Goal: Information Seeking & Learning: Learn about a topic

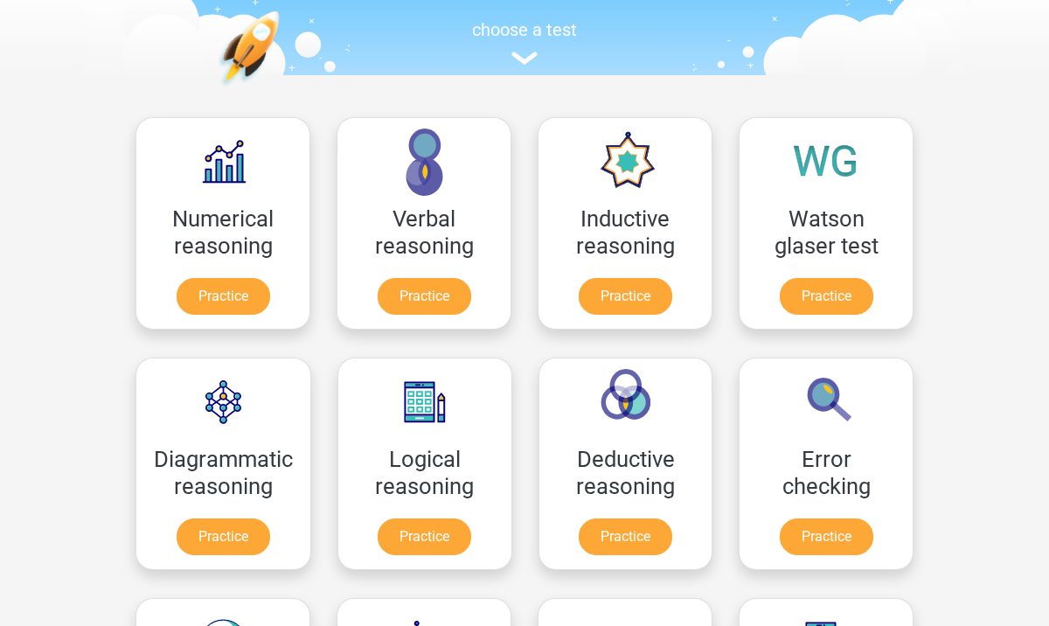
scroll to position [170, 0]
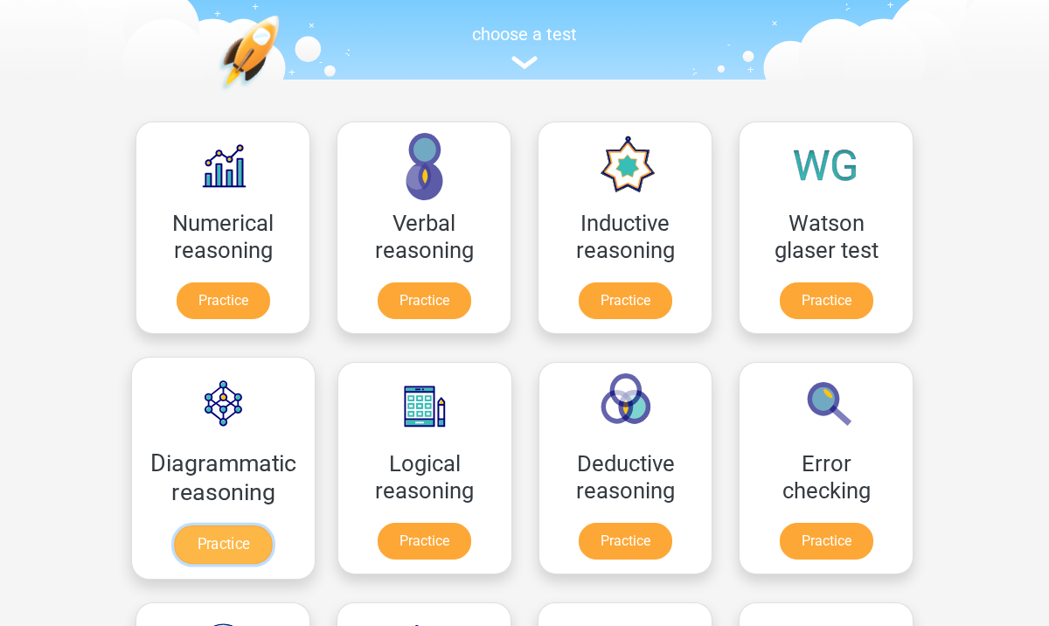
click at [253, 544] on link "Practice" at bounding box center [223, 544] width 98 height 38
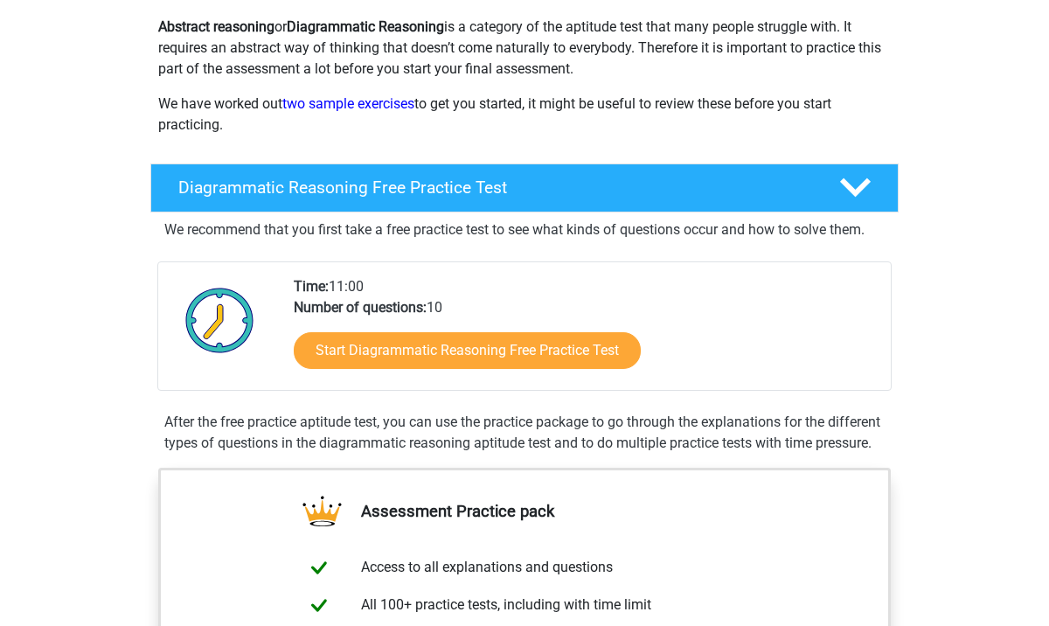
scroll to position [226, 0]
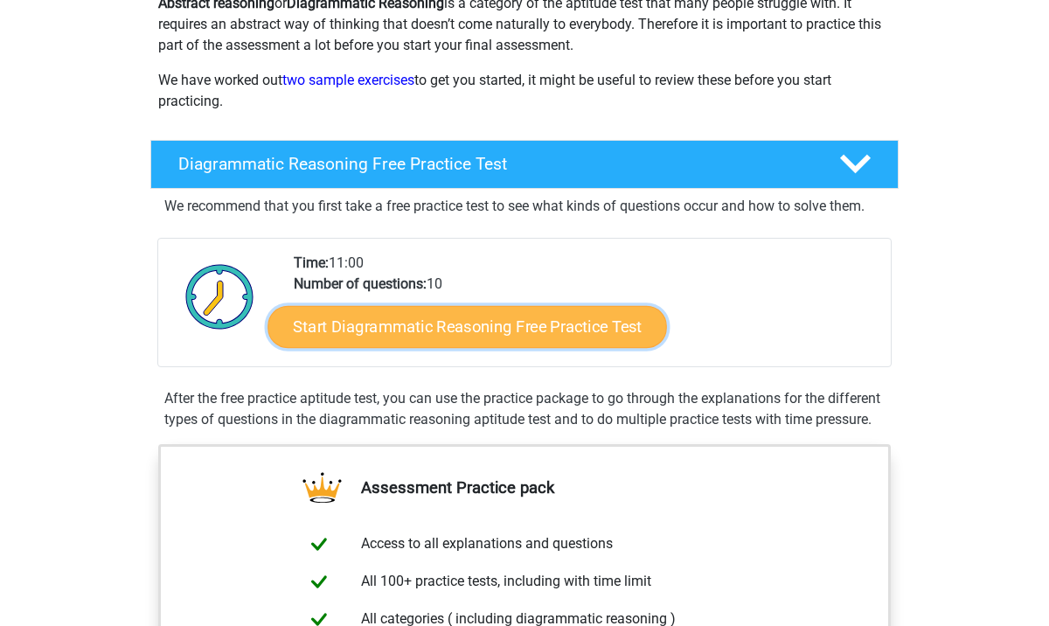
click at [580, 346] on link "Start Diagrammatic Reasoning Free Practice Test" at bounding box center [468, 326] width 400 height 42
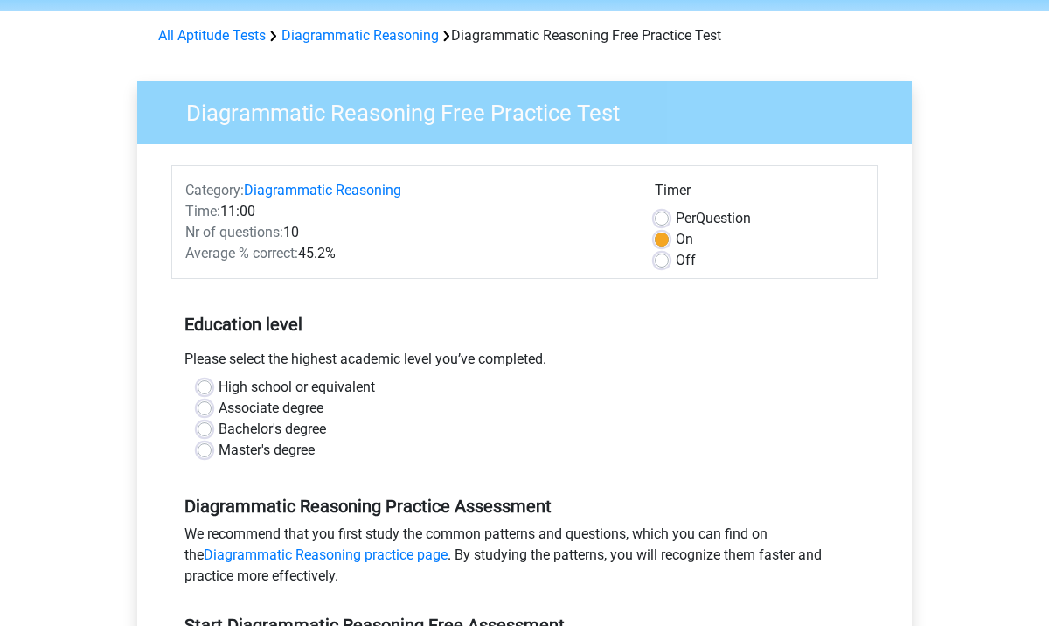
scroll to position [63, 0]
click at [219, 385] on label "High school or equivalent" at bounding box center [297, 386] width 156 height 21
click at [204, 385] on input "High school or equivalent" at bounding box center [205, 384] width 14 height 17
radio input "true"
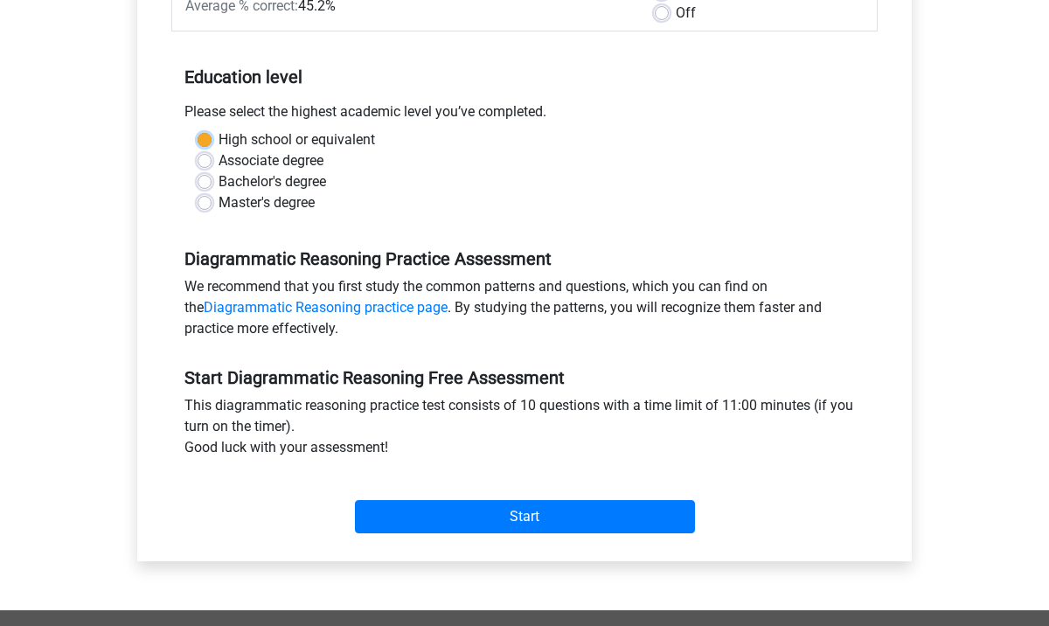
scroll to position [310, 0]
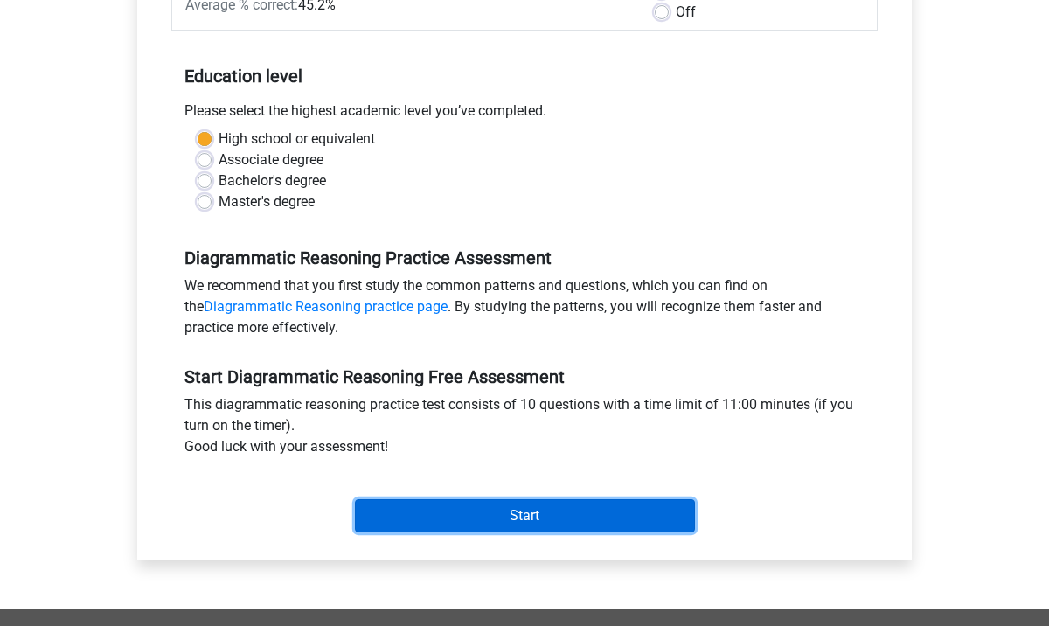
click at [579, 513] on input "Start" at bounding box center [525, 515] width 340 height 33
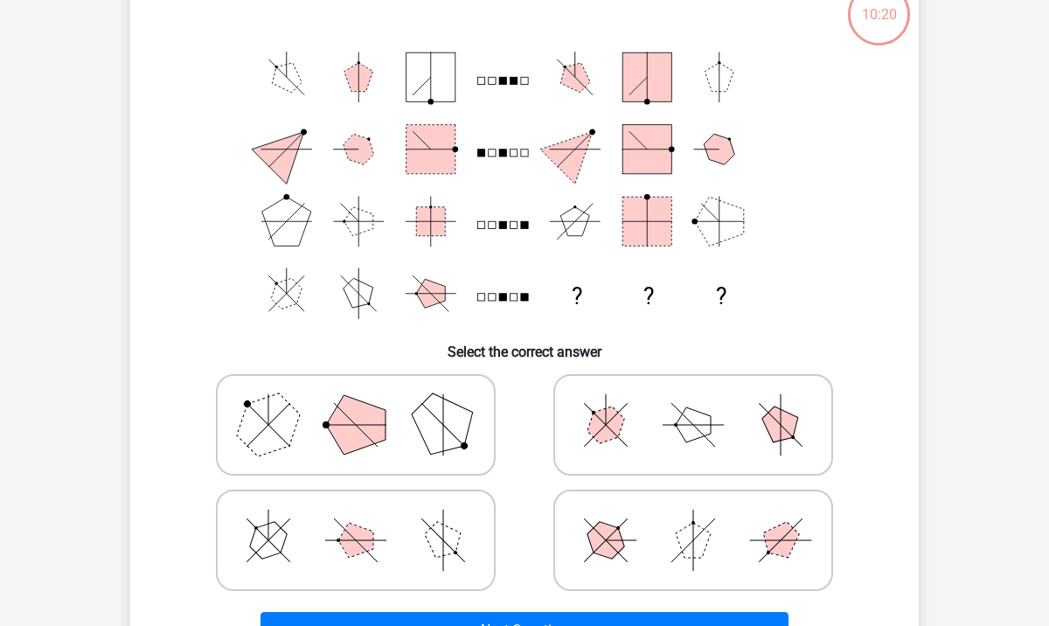
scroll to position [108, 0]
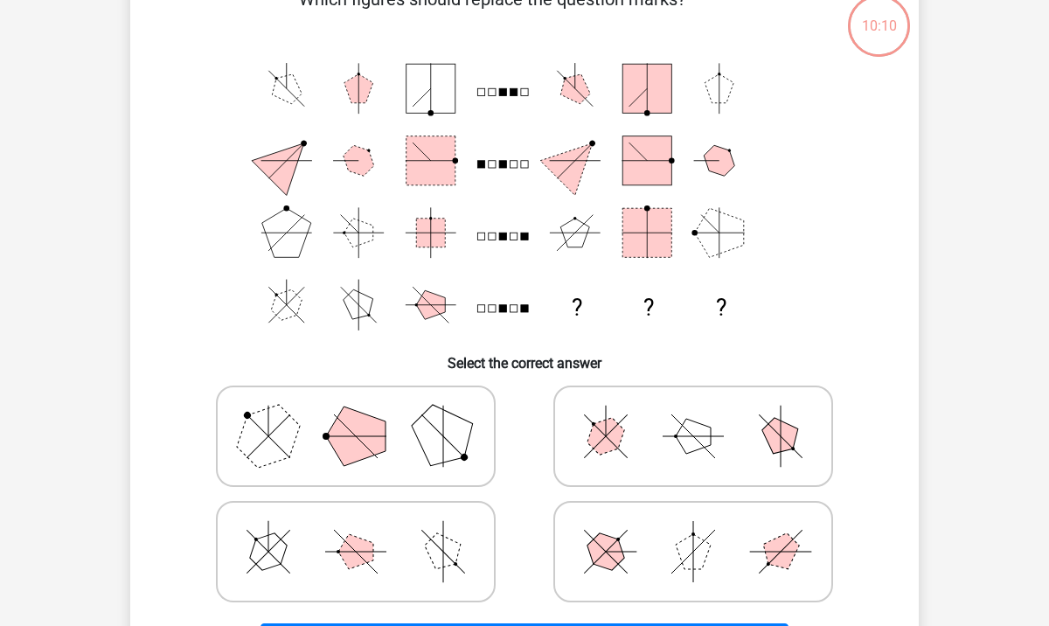
click at [782, 430] on polygon at bounding box center [781, 437] width 50 height 50
click at [705, 414] on input "radio" at bounding box center [698, 408] width 11 height 11
radio input "true"
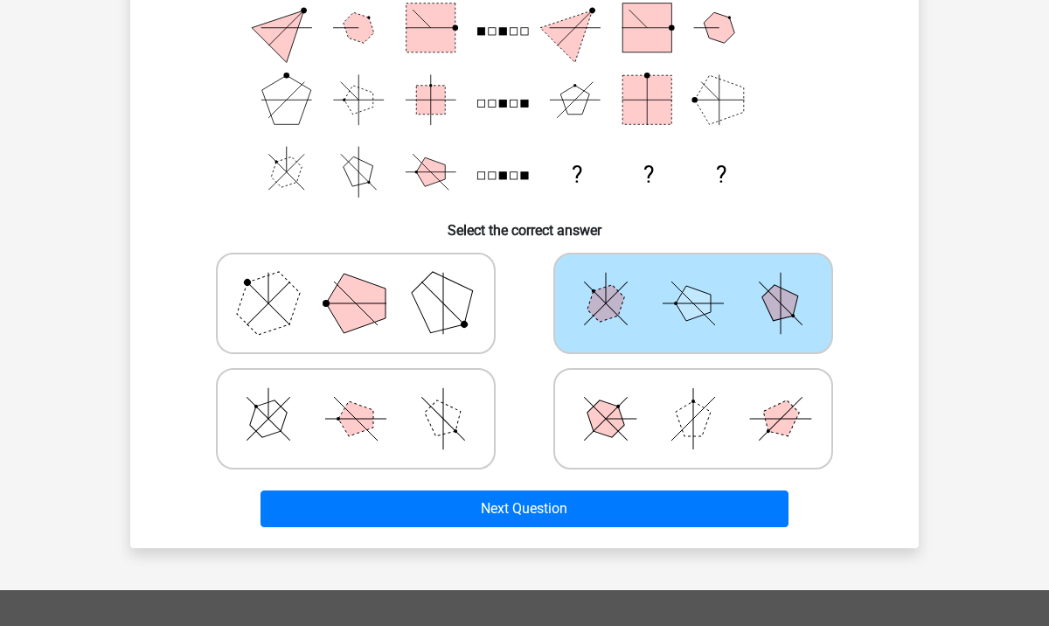
scroll to position [237, 0]
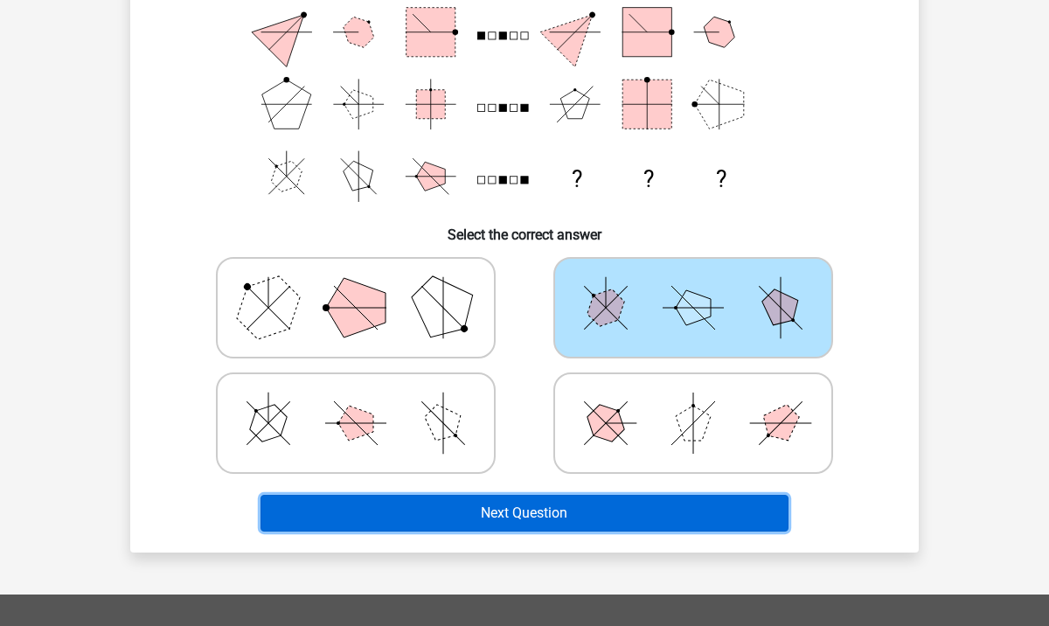
click at [589, 514] on button "Next Question" at bounding box center [525, 513] width 529 height 37
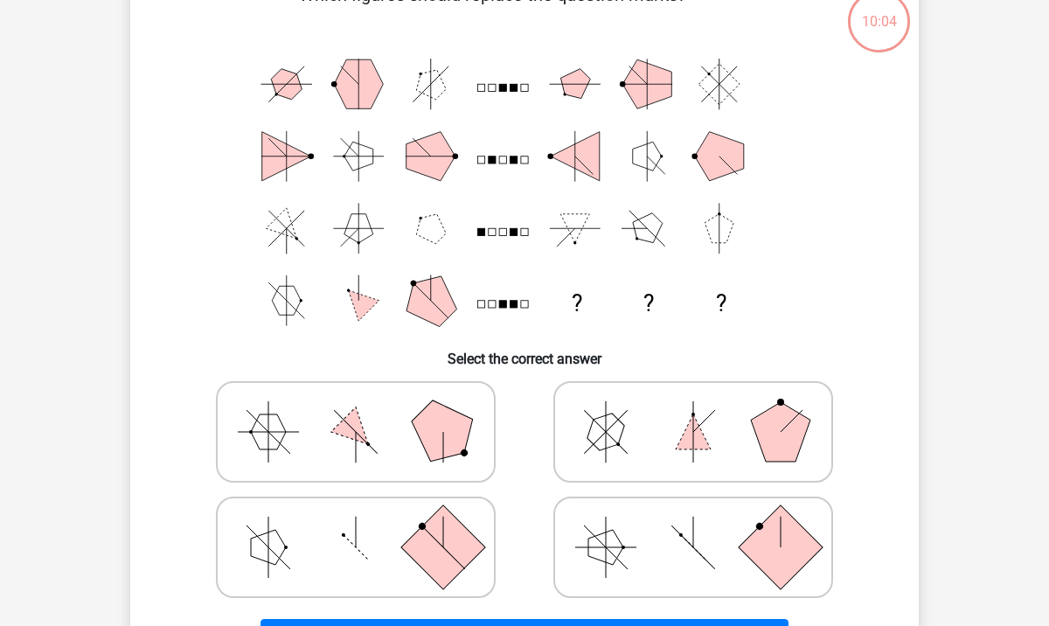
scroll to position [115, 0]
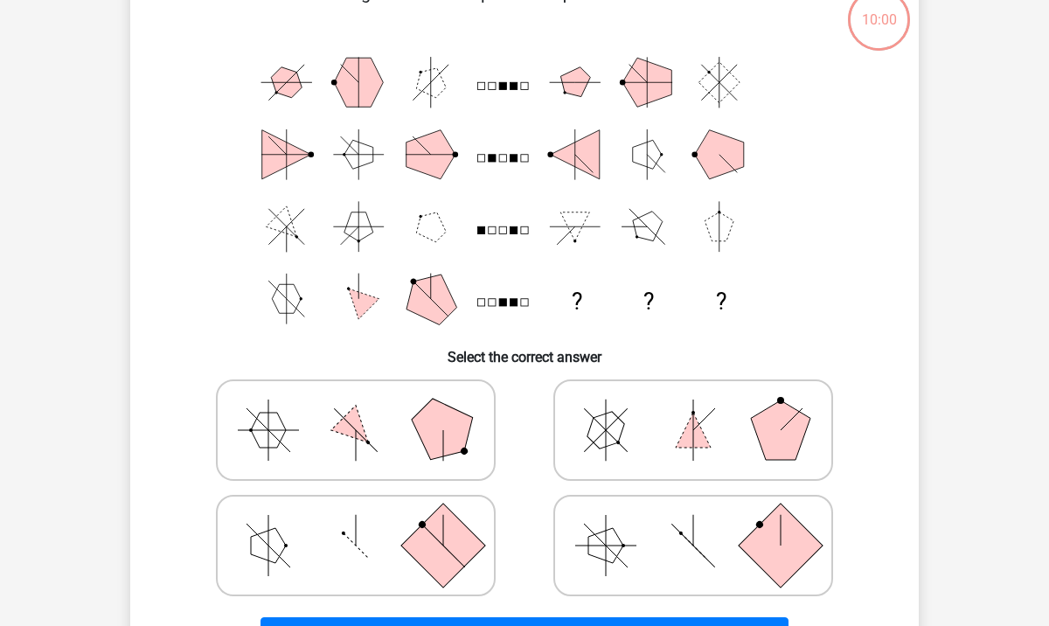
click at [697, 408] on icon at bounding box center [693, 429] width 262 height 87
click at [697, 408] on input "radio" at bounding box center [698, 402] width 11 height 11
radio input "true"
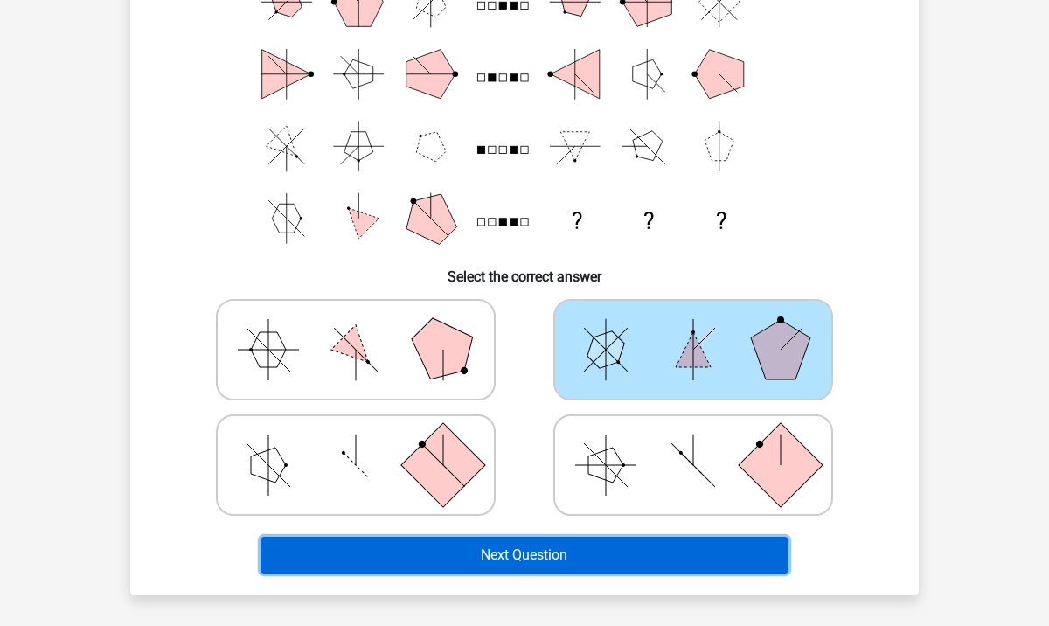
click at [610, 551] on button "Next Question" at bounding box center [525, 555] width 529 height 37
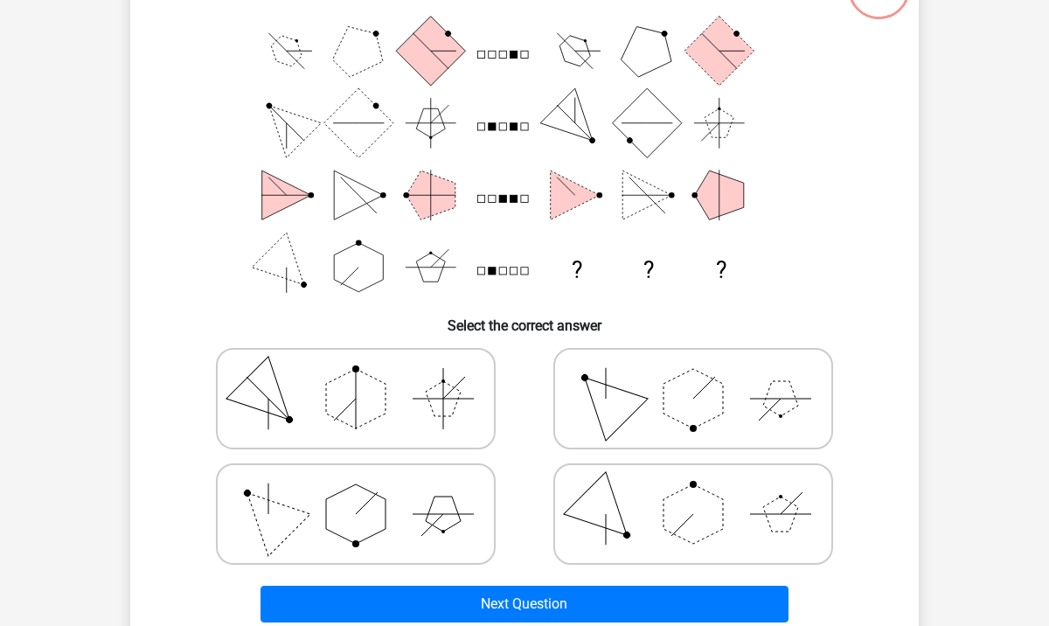
scroll to position [151, 0]
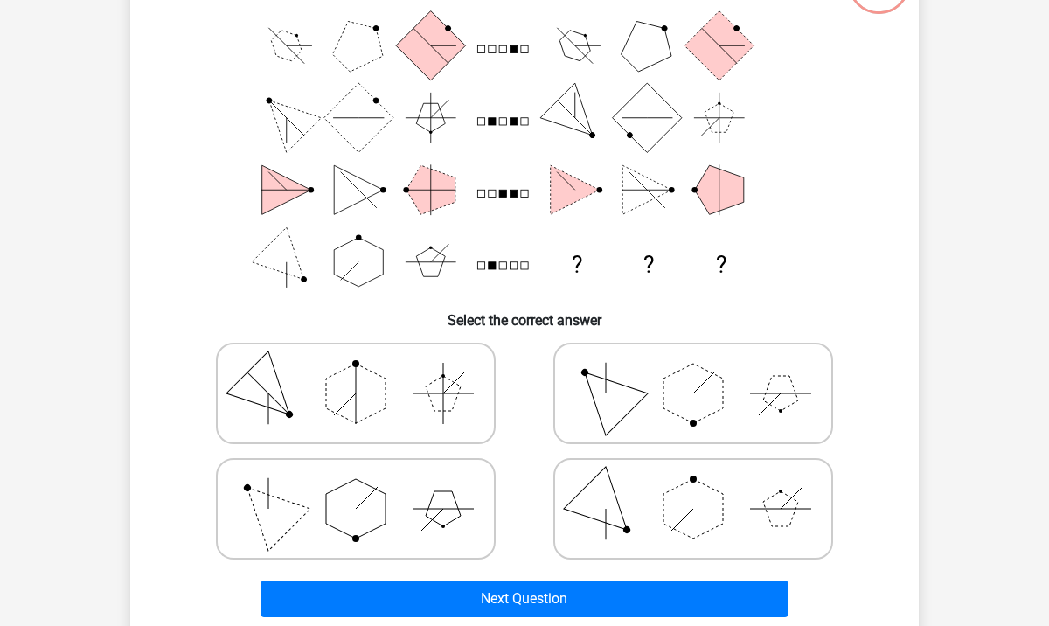
click at [399, 403] on icon at bounding box center [356, 393] width 262 height 87
click at [367, 372] on input "radio" at bounding box center [361, 365] width 11 height 11
radio input "true"
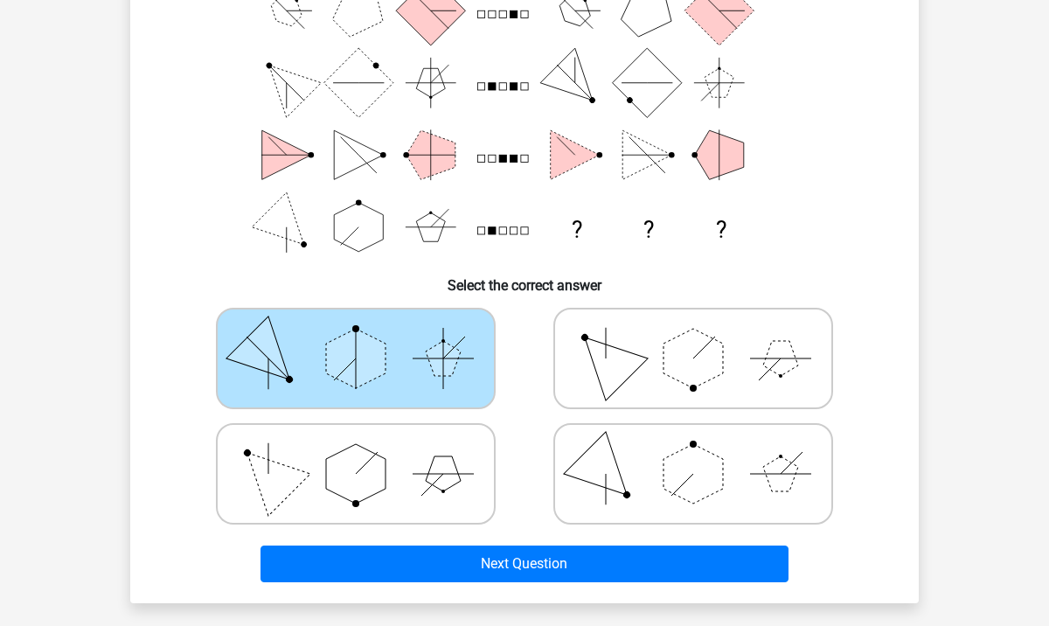
scroll to position [189, 0]
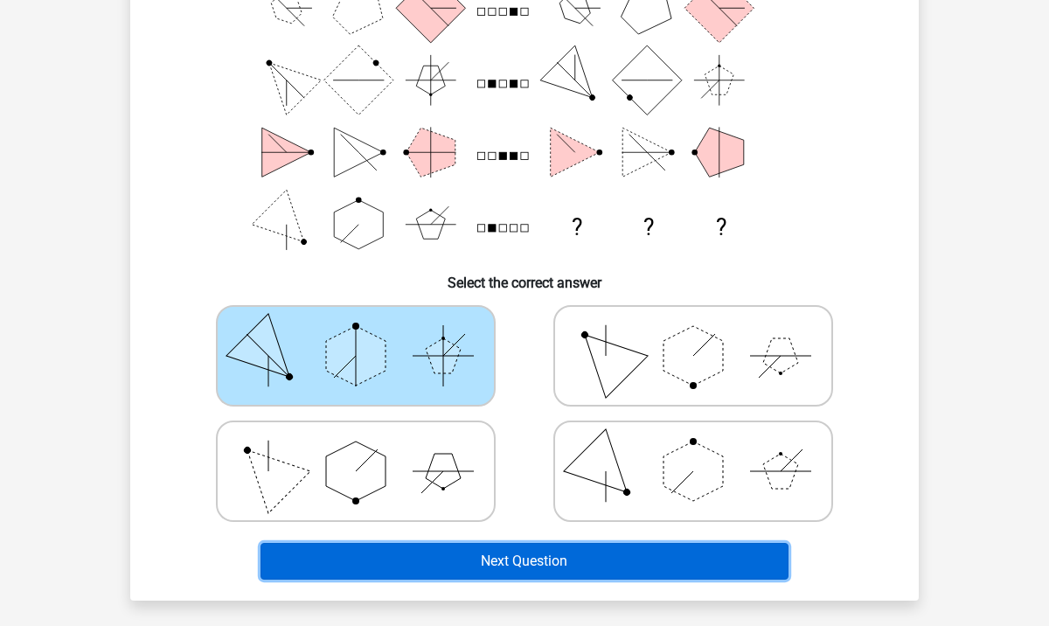
click at [537, 560] on button "Next Question" at bounding box center [525, 561] width 529 height 37
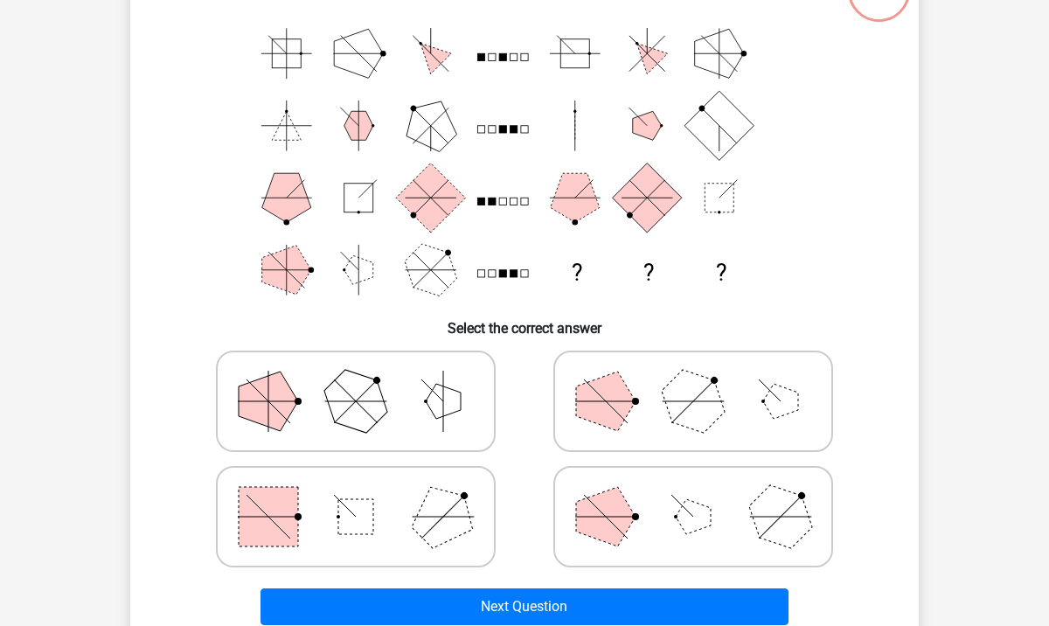
scroll to position [147, 0]
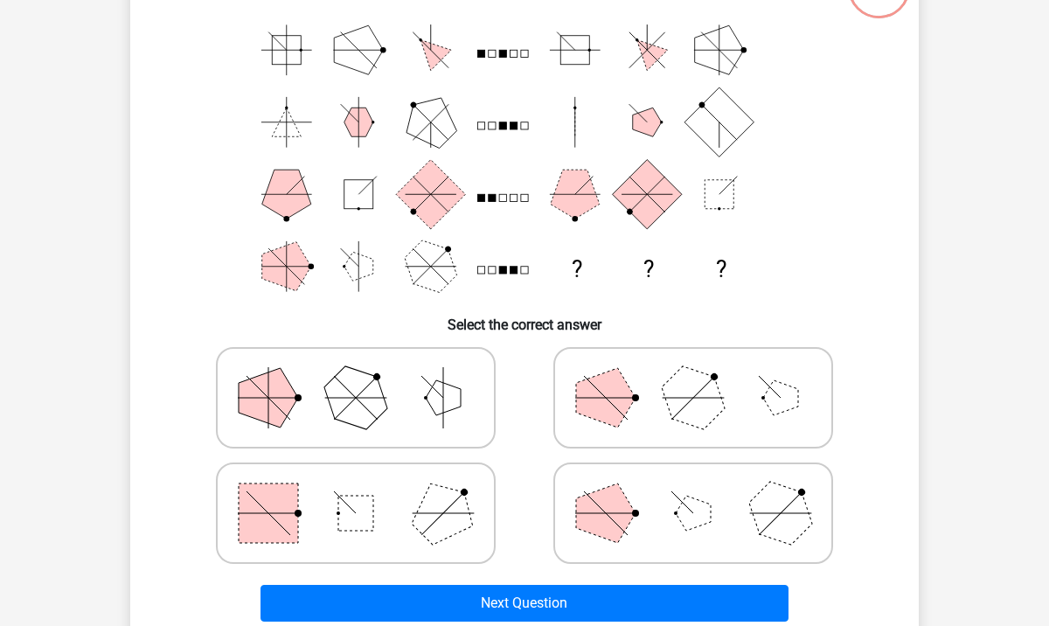
click at [660, 504] on icon at bounding box center [693, 512] width 262 height 87
click at [693, 491] on input "radio" at bounding box center [698, 485] width 11 height 11
radio input "true"
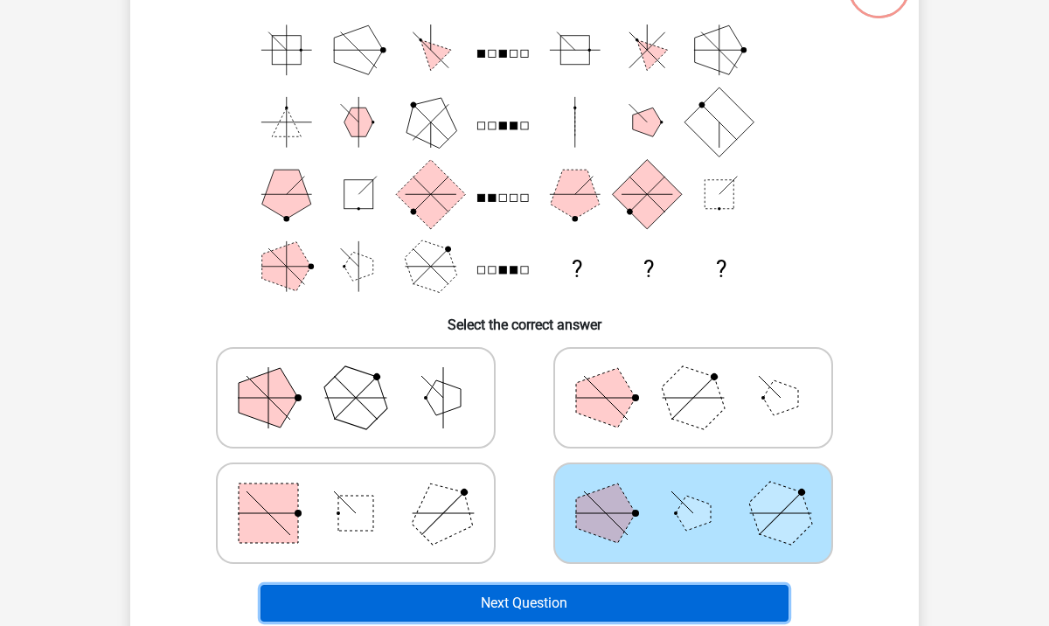
click at [595, 598] on button "Next Question" at bounding box center [525, 603] width 529 height 37
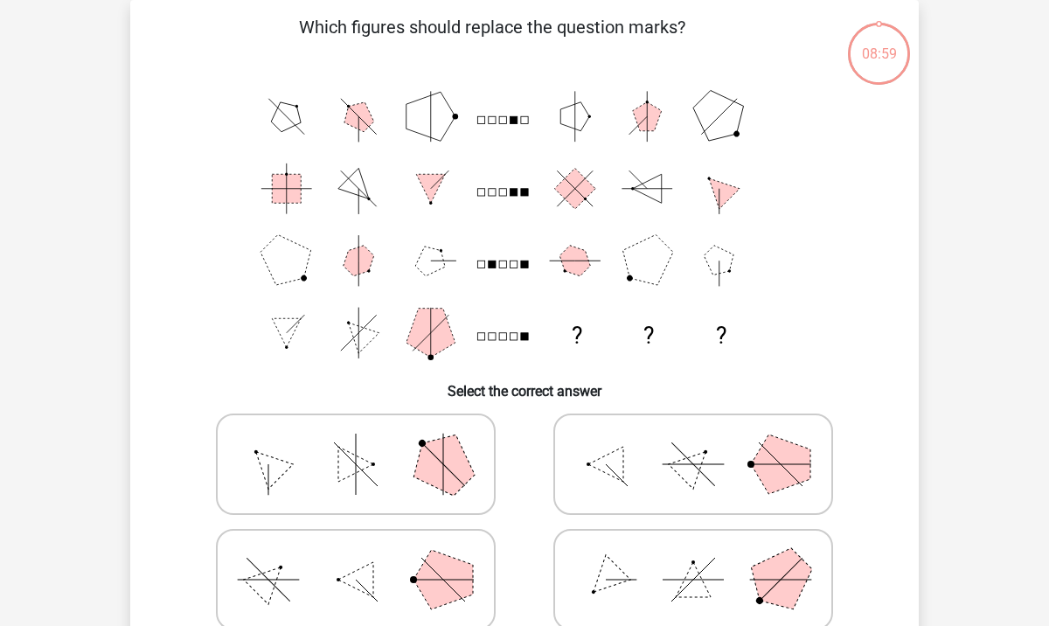
click at [637, 483] on icon at bounding box center [693, 464] width 262 height 87
click at [693, 442] on input "radio" at bounding box center [698, 436] width 11 height 11
radio input "true"
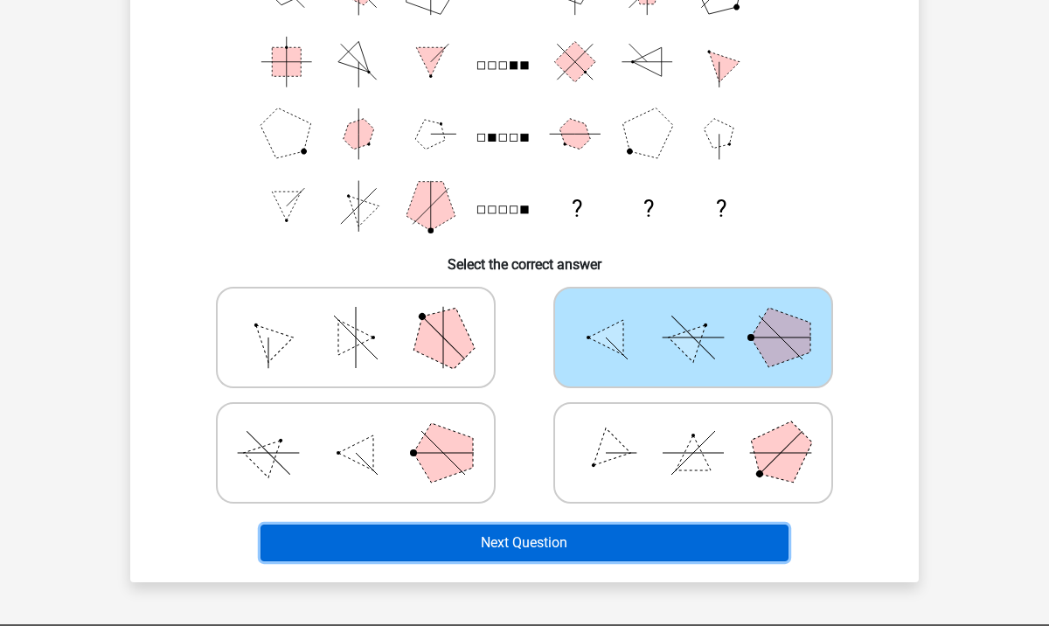
click at [599, 553] on button "Next Question" at bounding box center [525, 543] width 529 height 37
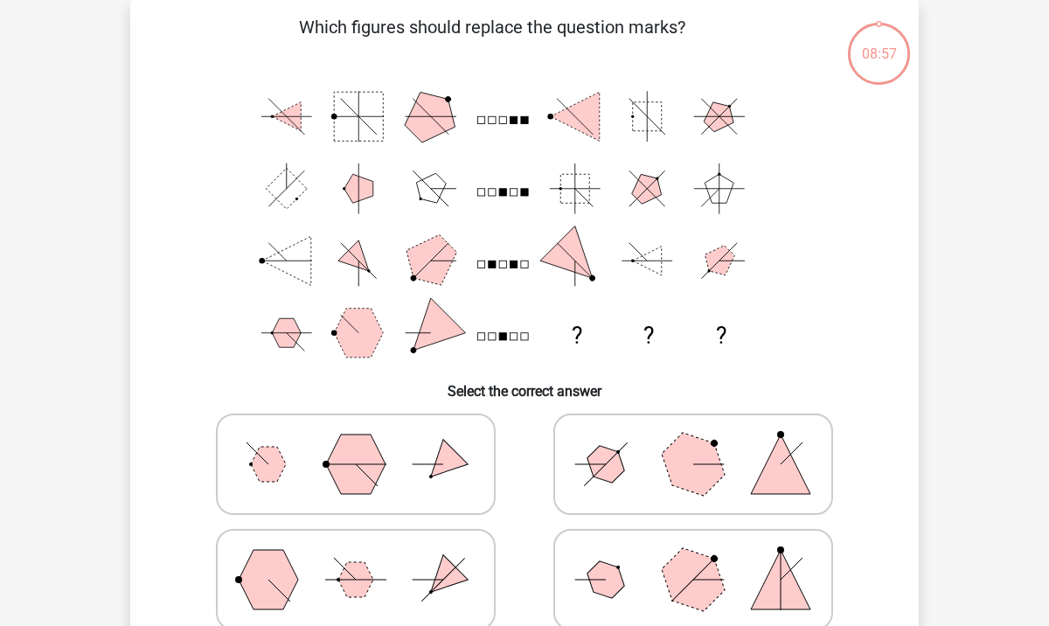
click at [617, 462] on polygon at bounding box center [606, 465] width 50 height 50
click at [693, 442] on input "radio" at bounding box center [698, 436] width 11 height 11
radio input "true"
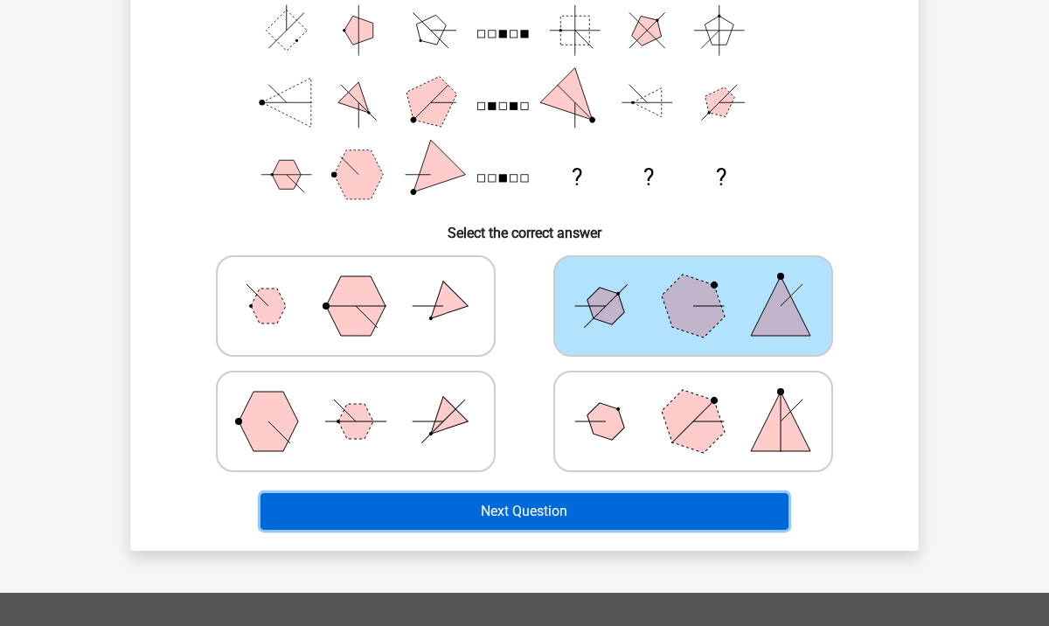
click at [595, 511] on button "Next Question" at bounding box center [525, 511] width 529 height 37
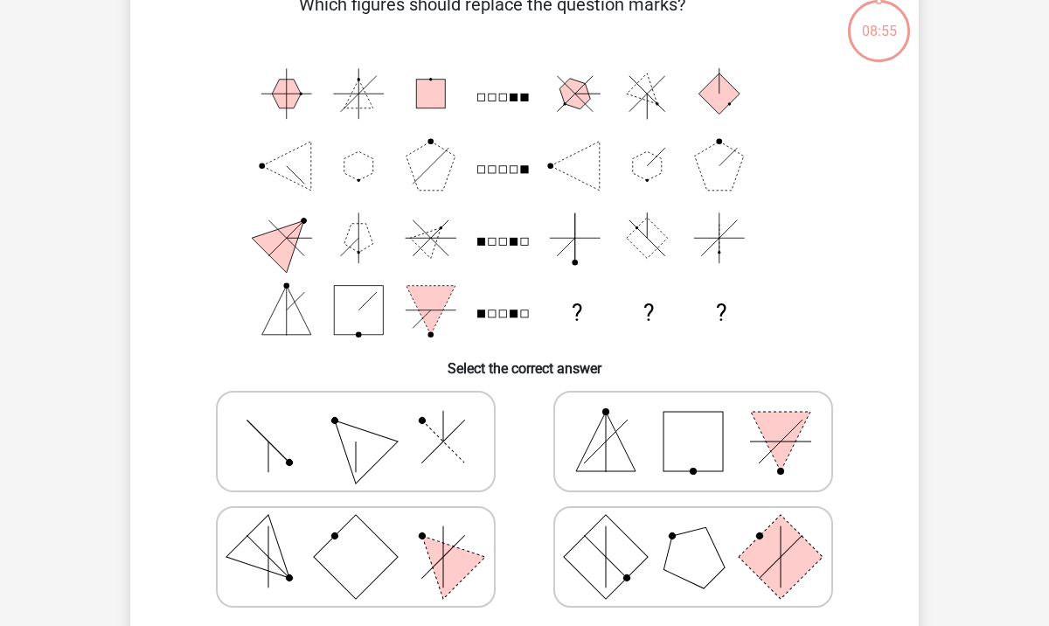
scroll to position [80, 0]
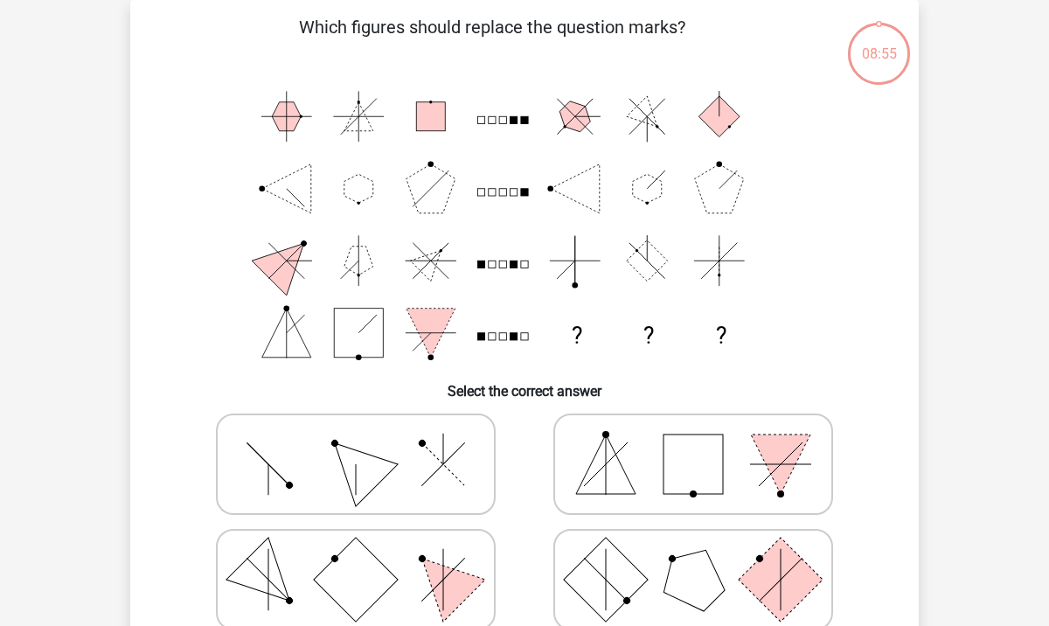
click at [393, 517] on div at bounding box center [355, 464] width 337 height 115
click at [421, 484] on icon at bounding box center [356, 464] width 262 height 87
click at [367, 442] on input "radio" at bounding box center [361, 436] width 11 height 11
radio input "true"
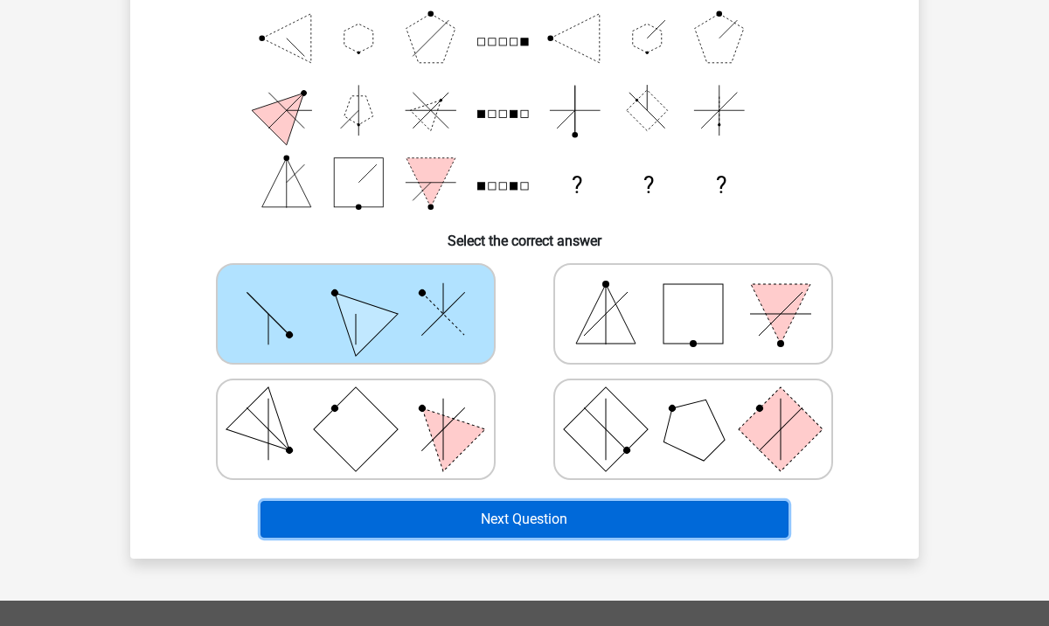
click at [540, 527] on button "Next Question" at bounding box center [525, 519] width 529 height 37
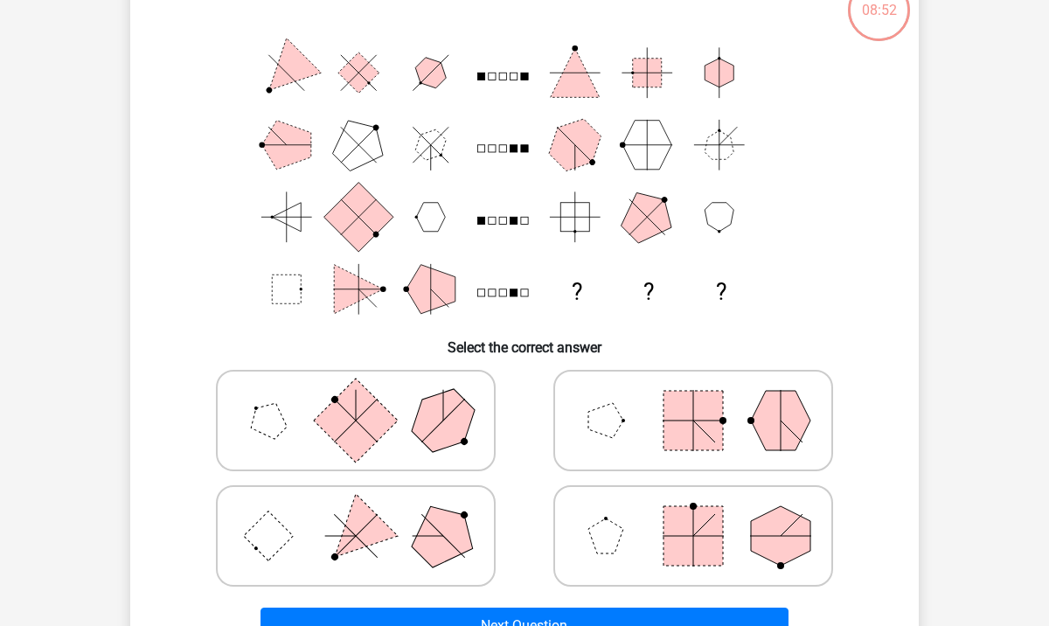
scroll to position [128, 0]
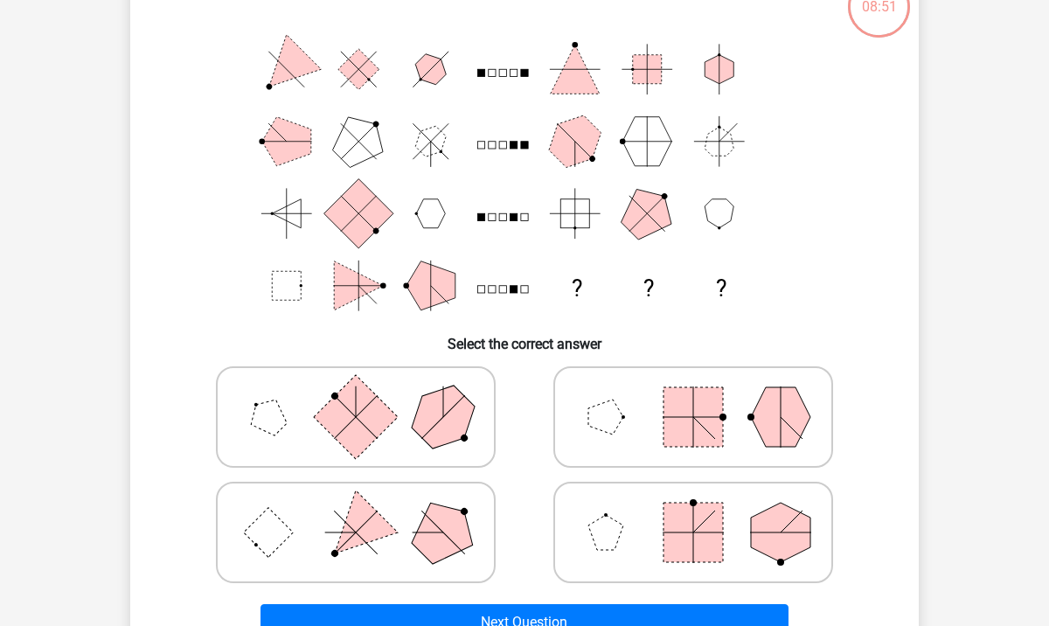
click at [430, 539] on polygon at bounding box center [443, 532] width 84 height 84
click at [367, 511] on input "radio" at bounding box center [361, 504] width 11 height 11
radio input "true"
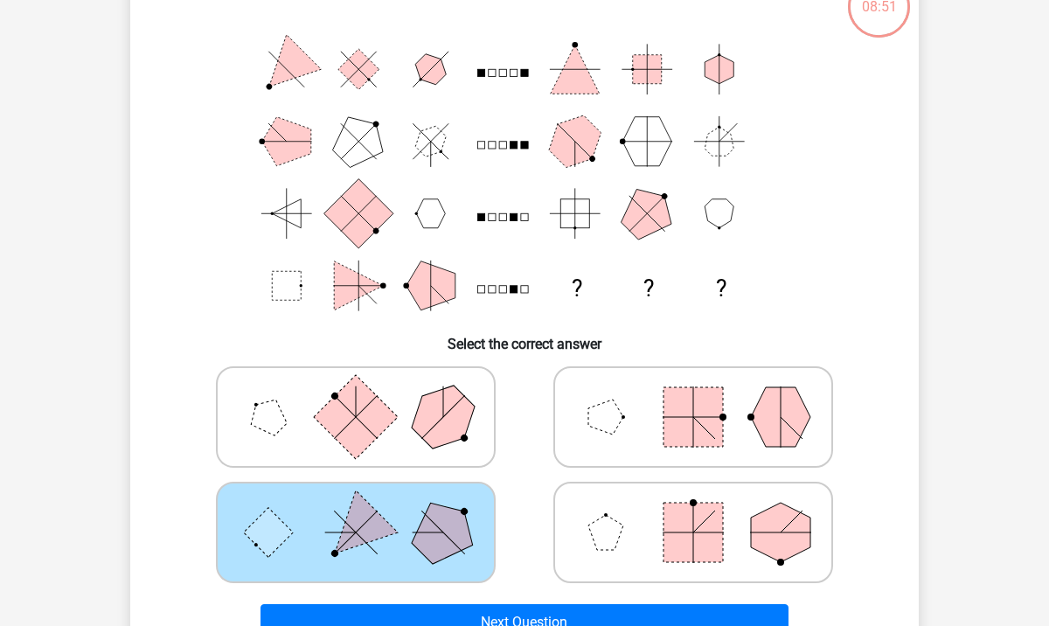
click at [430, 539] on polygon at bounding box center [443, 532] width 84 height 84
click at [367, 511] on input "radio" at bounding box center [361, 504] width 11 height 11
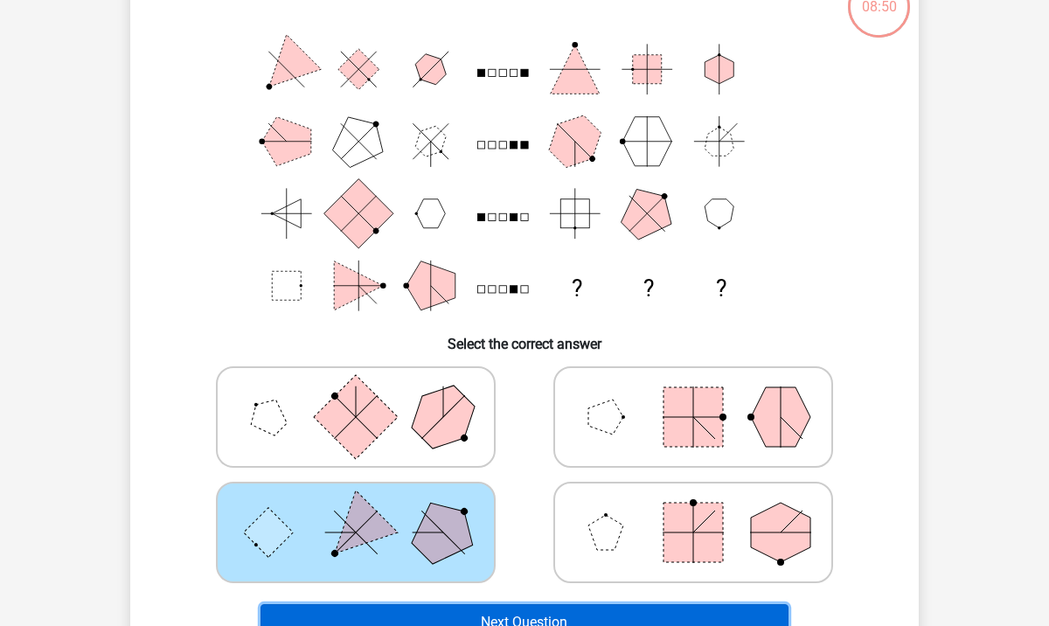
click at [553, 609] on button "Next Question" at bounding box center [525, 622] width 529 height 37
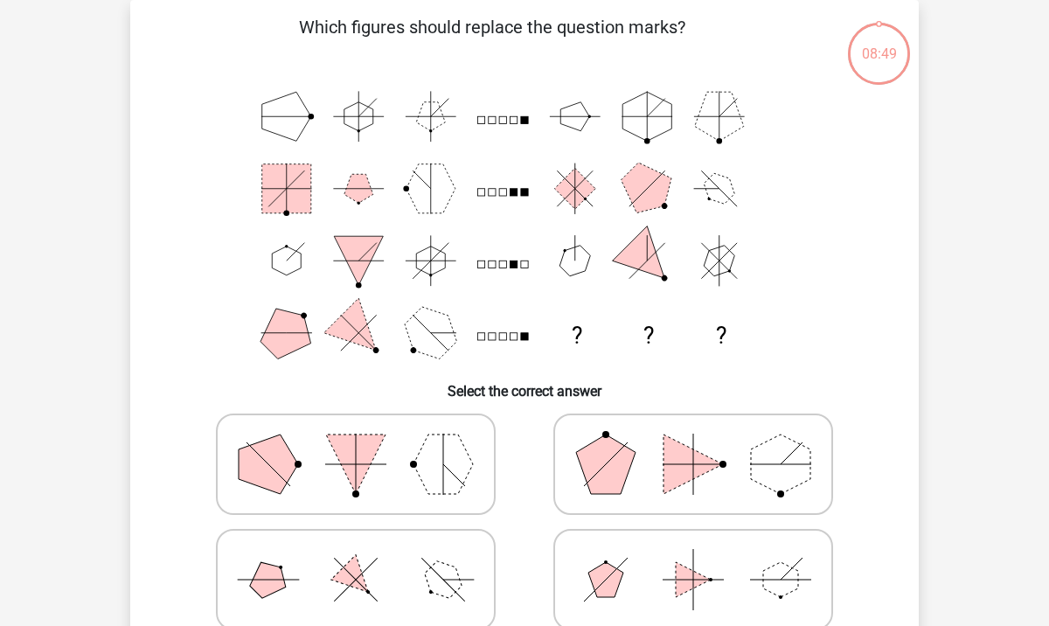
scroll to position [200, 0]
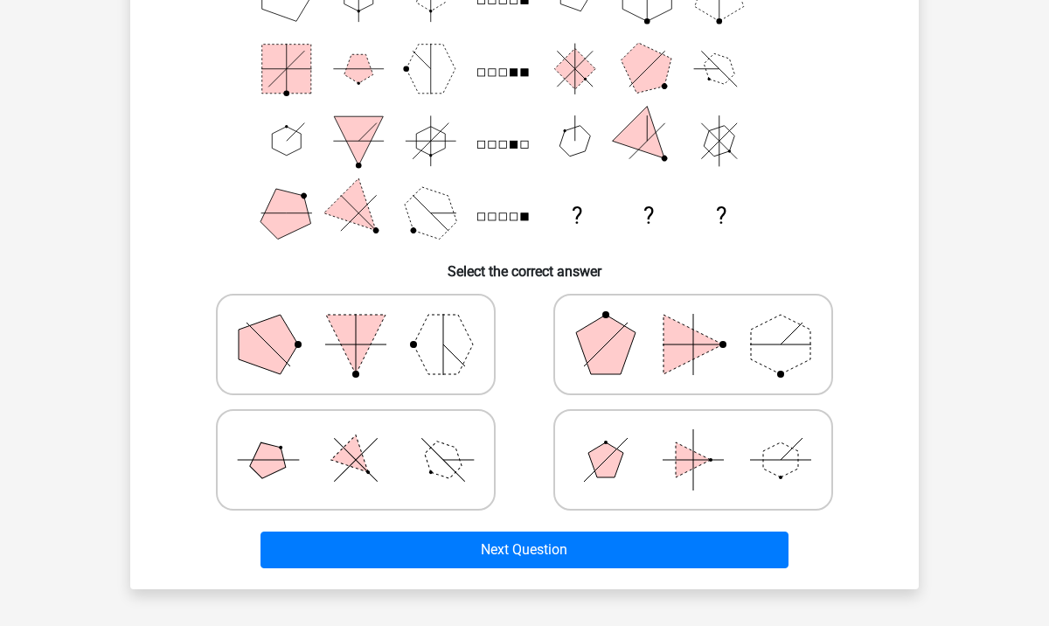
click at [647, 338] on icon at bounding box center [693, 344] width 262 height 87
click at [693, 323] on input "radio" at bounding box center [698, 316] width 11 height 11
radio input "true"
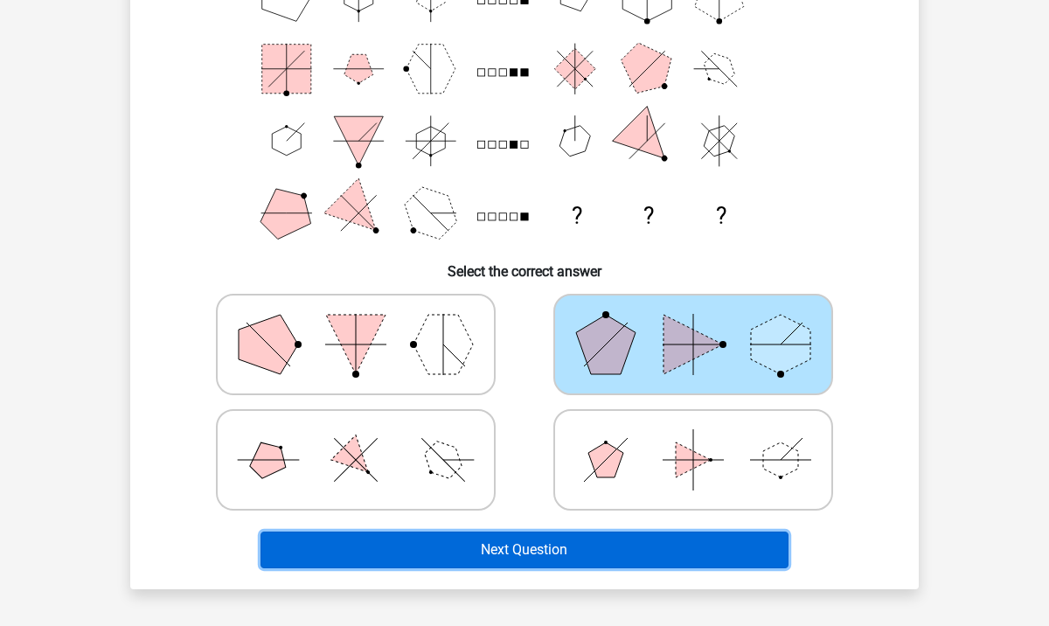
click at [538, 546] on button "Next Question" at bounding box center [525, 550] width 529 height 37
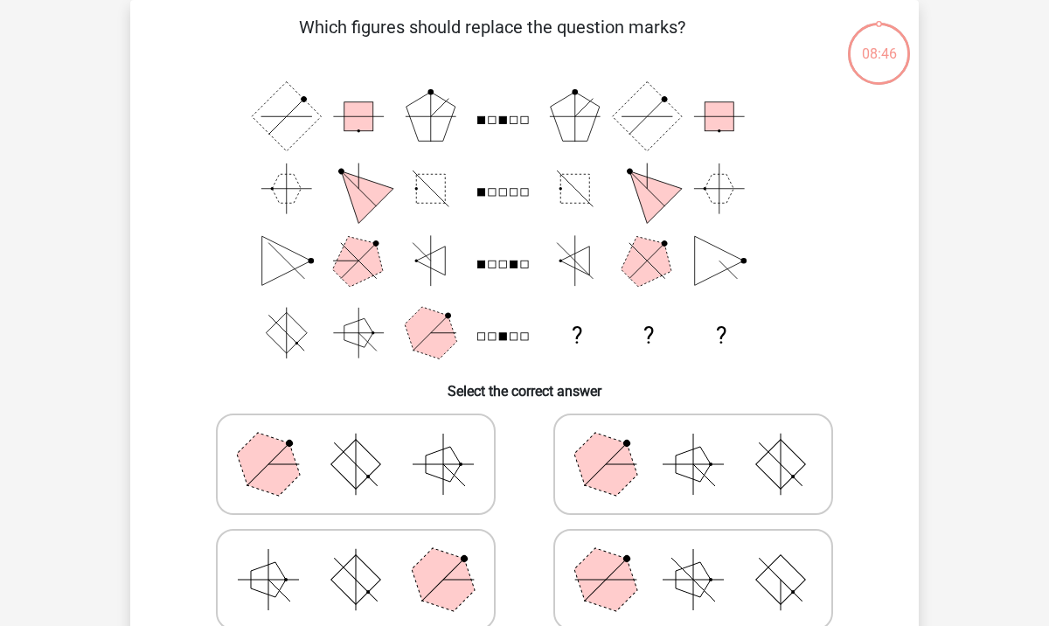
click at [420, 492] on icon at bounding box center [356, 464] width 262 height 87
click at [367, 442] on input "radio" at bounding box center [361, 436] width 11 height 11
radio input "true"
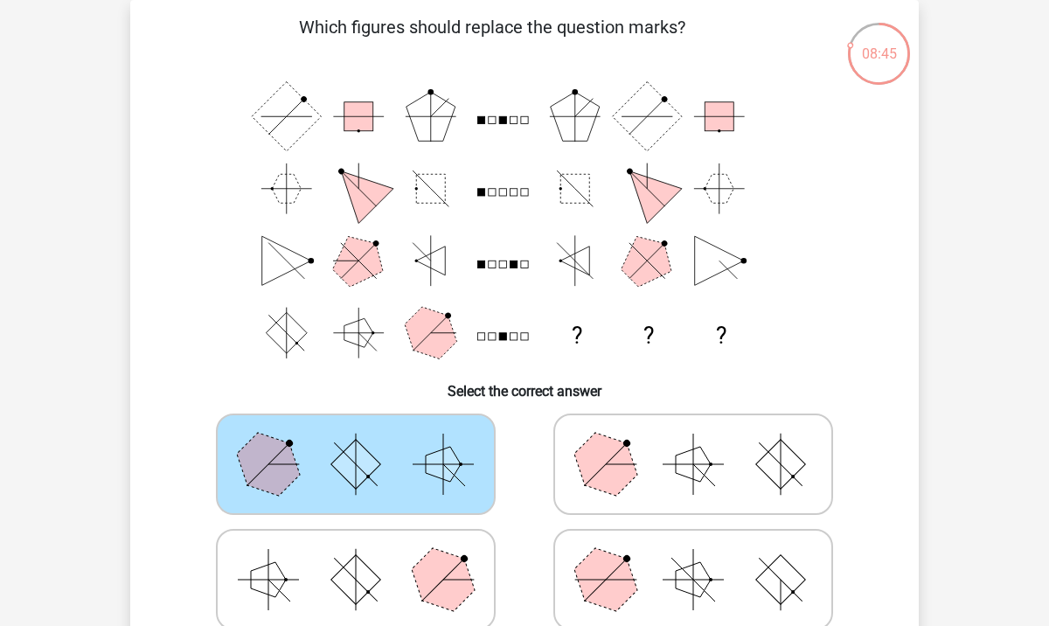
scroll to position [244, 0]
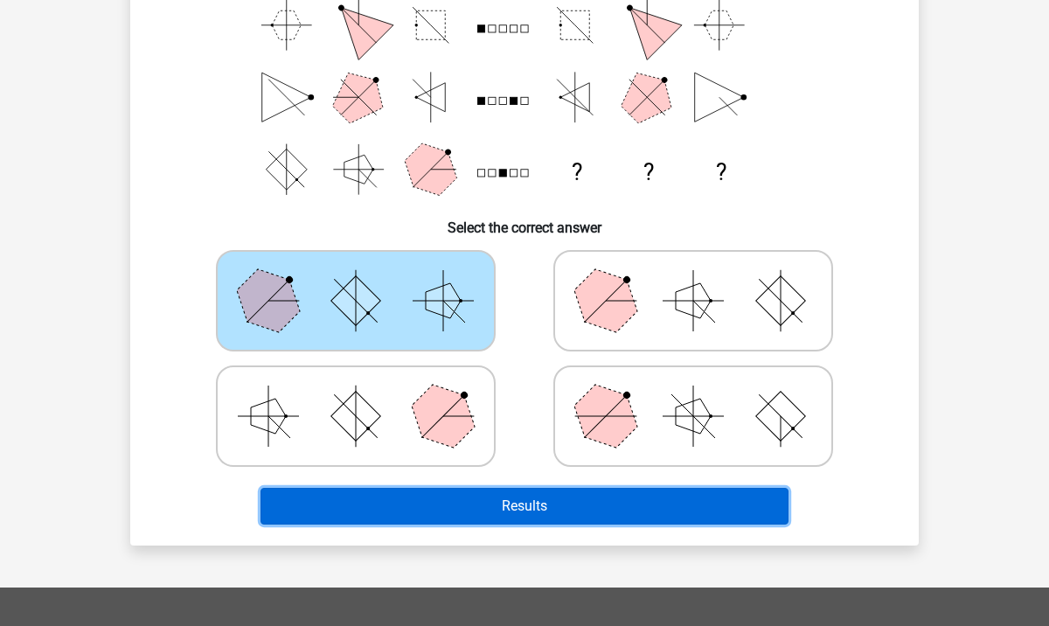
click at [482, 502] on button "Results" at bounding box center [525, 506] width 529 height 37
